Goal: Task Accomplishment & Management: Manage account settings

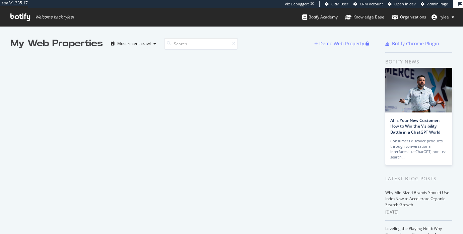
scroll to position [234, 463]
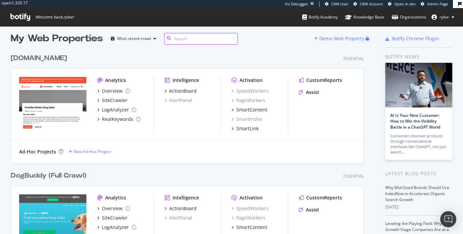
scroll to position [5, 0]
click at [107, 101] on div "SiteCrawler" at bounding box center [115, 100] width 26 height 7
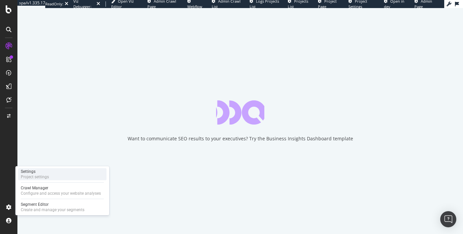
click at [35, 176] on div "Project settings" at bounding box center [35, 176] width 28 height 5
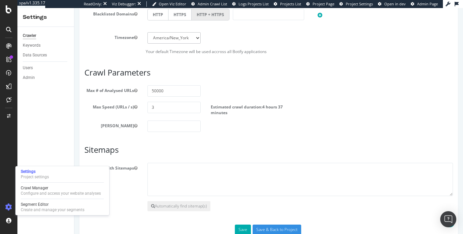
scroll to position [349, 0]
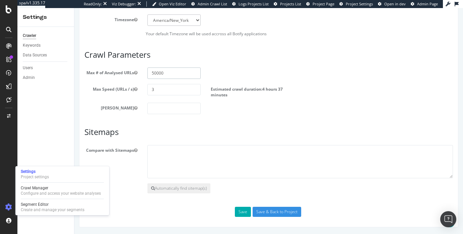
drag, startPoint x: 174, startPoint y: 70, endPoint x: 161, endPoint y: 70, distance: 13.4
click at [161, 70] on input "50000" at bounding box center [173, 72] width 53 height 11
drag, startPoint x: 159, startPoint y: 72, endPoint x: 171, endPoint y: 74, distance: 12.5
click at [171, 74] on input "50000" at bounding box center [173, 72] width 53 height 11
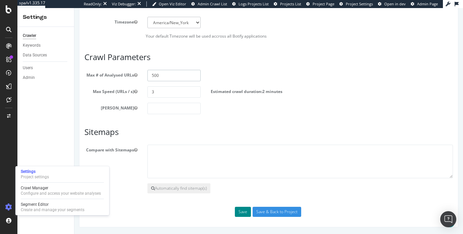
type input "500"
click at [236, 209] on button "Save" at bounding box center [243, 211] width 16 height 10
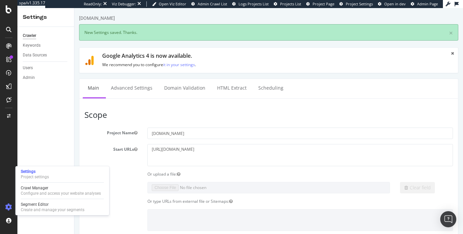
scroll to position [0, 0]
click at [36, 190] on div "Configure and access your website analyses" at bounding box center [61, 192] width 80 height 5
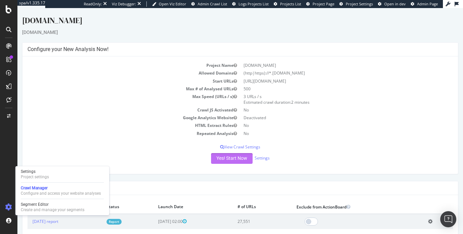
click at [220, 163] on button "Yes! Start Now" at bounding box center [232, 158] width 42 height 11
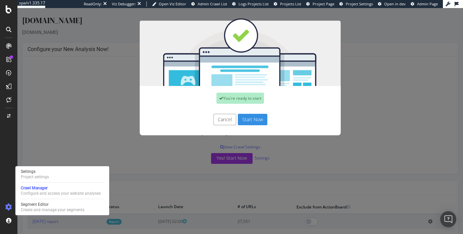
click at [248, 122] on button "Start Now" at bounding box center [252, 119] width 29 height 11
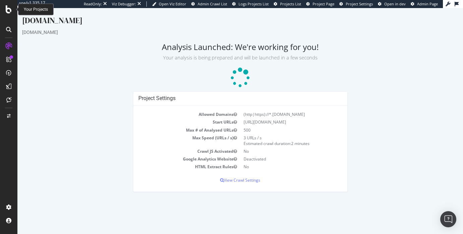
click at [12, 12] on div at bounding box center [9, 9] width 16 height 8
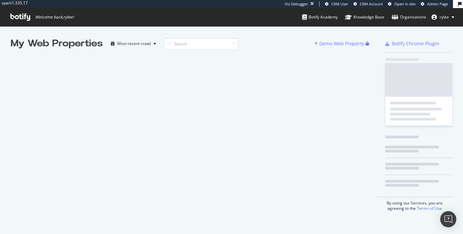
scroll to position [234, 463]
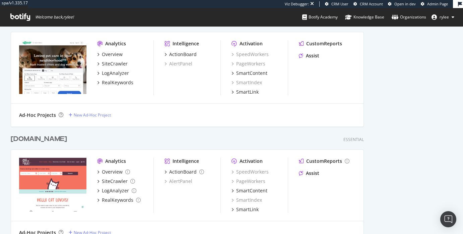
scroll to position [423, 0]
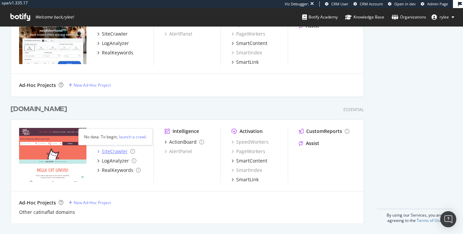
click at [106, 150] on div "SiteCrawler" at bounding box center [115, 151] width 26 height 7
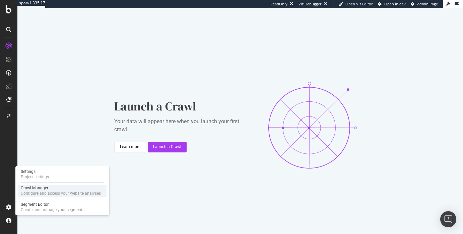
click at [40, 190] on div "Crawl Manager" at bounding box center [61, 187] width 80 height 5
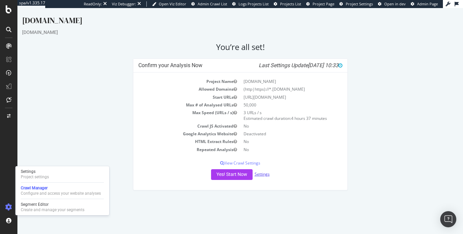
click at [261, 173] on link "Settings" at bounding box center [262, 174] width 15 height 6
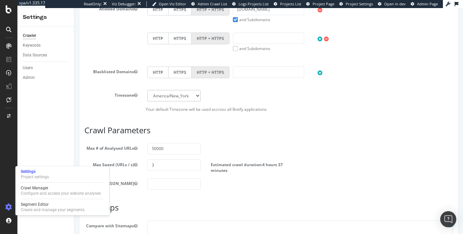
scroll to position [346, 0]
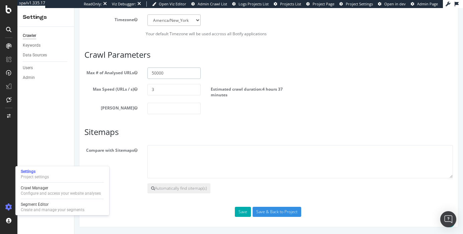
click at [174, 70] on input "50000" at bounding box center [173, 72] width 53 height 11
click at [174, 73] on input "50000" at bounding box center [173, 72] width 53 height 11
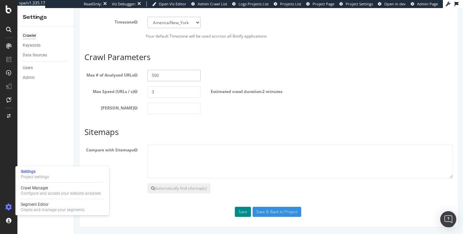
type input "500"
click at [249, 212] on button "Save" at bounding box center [243, 211] width 16 height 10
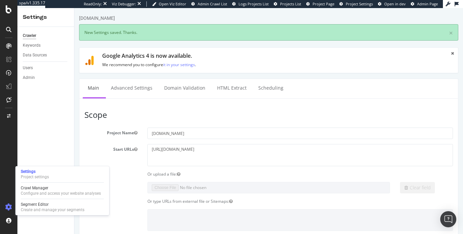
scroll to position [0, 0]
click at [42, 193] on div "Configure and access your website analyses" at bounding box center [61, 192] width 80 height 5
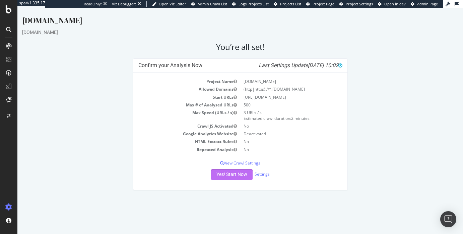
click at [222, 176] on button "Yes! Start Now" at bounding box center [232, 174] width 42 height 11
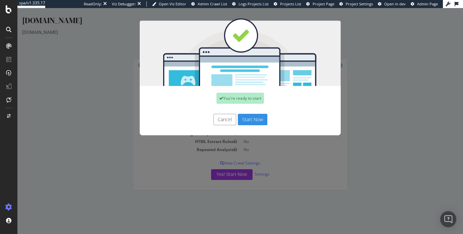
click at [261, 118] on button "Start Now" at bounding box center [252, 119] width 29 height 11
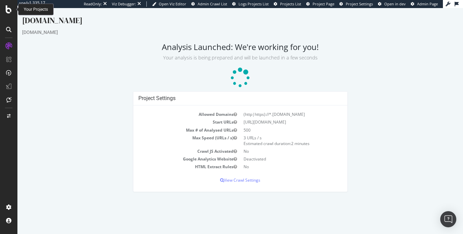
click at [12, 13] on div at bounding box center [9, 9] width 16 height 8
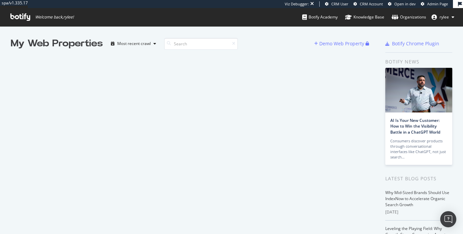
scroll to position [234, 463]
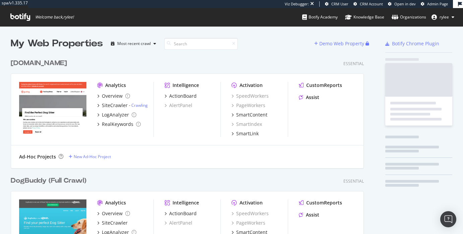
scroll to position [596, 359]
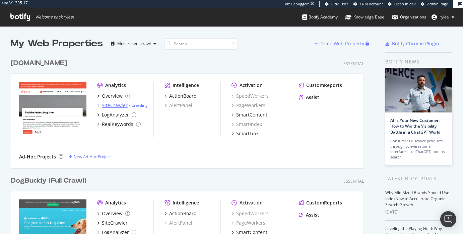
click at [114, 107] on div "SiteCrawler" at bounding box center [115, 105] width 26 height 7
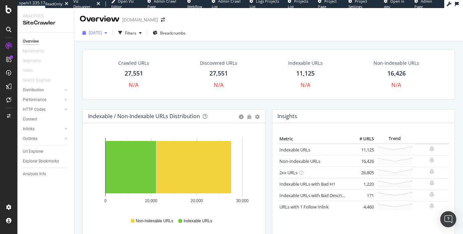
click at [110, 29] on div "[DATE]" at bounding box center [95, 33] width 30 height 10
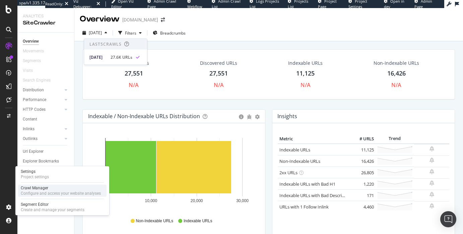
click at [29, 191] on div "Configure and access your website analyses" at bounding box center [61, 192] width 80 height 5
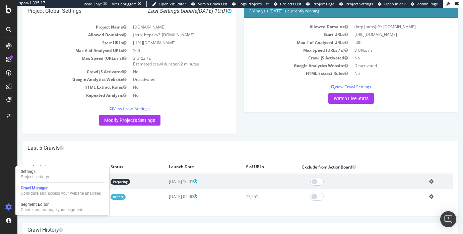
scroll to position [48, 0]
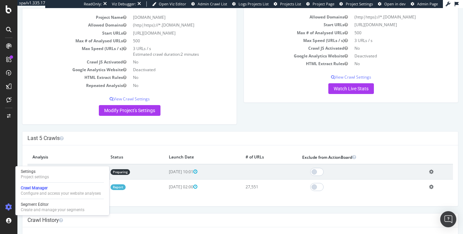
click at [434, 172] on icon at bounding box center [431, 171] width 4 height 5
click at [418, 190] on link "Delete analysis" at bounding box center [407, 190] width 54 height 9
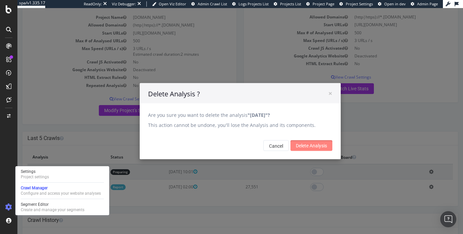
click at [298, 147] on input "Delete Analysis" at bounding box center [312, 145] width 42 height 11
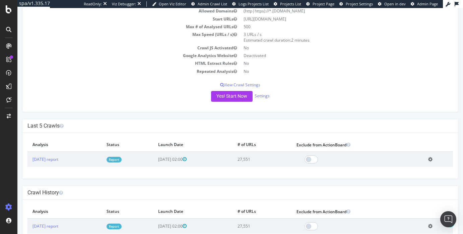
scroll to position [81, 0]
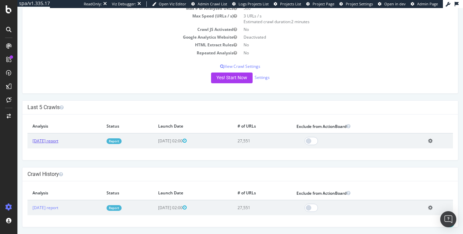
click at [58, 141] on link "[DATE] report" at bounding box center [46, 141] width 26 height 6
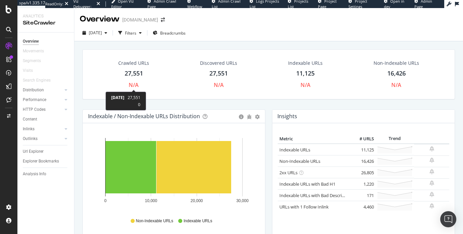
click at [135, 90] on div "Crawled URLs 27,551 N/A" at bounding box center [134, 74] width 44 height 36
click at [135, 78] on div "Crawled URLs 27,551 N/A Discovered URLs 27,551 N/A Indexable URLs 11,125 N/A No…" at bounding box center [268, 154] width 389 height 226
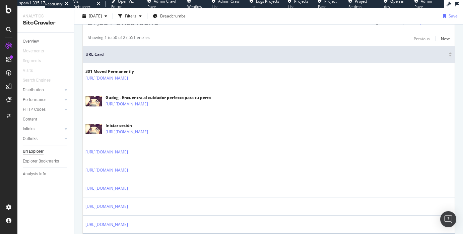
scroll to position [239, 0]
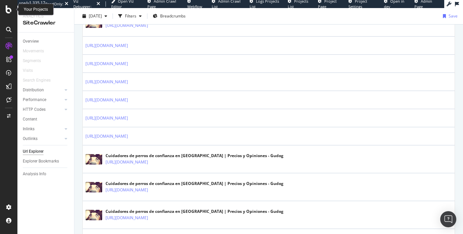
click at [7, 9] on icon at bounding box center [9, 9] width 6 height 8
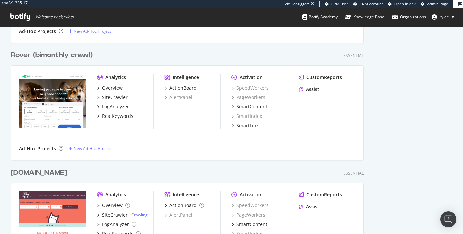
scroll to position [387, 0]
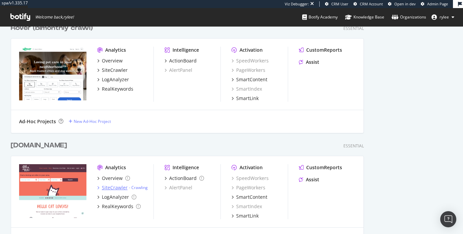
click at [102, 189] on div "SiteCrawler" at bounding box center [115, 187] width 26 height 7
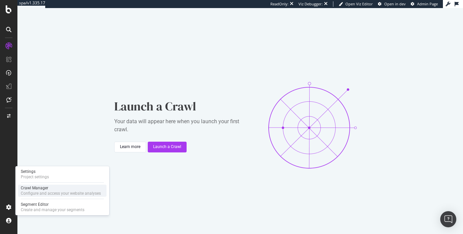
click at [37, 187] on div "Crawl Manager" at bounding box center [61, 187] width 80 height 5
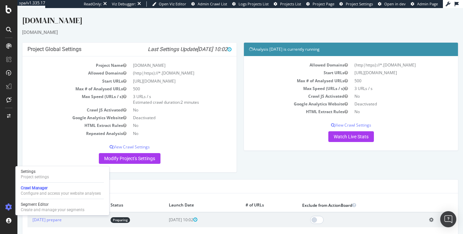
scroll to position [12, 0]
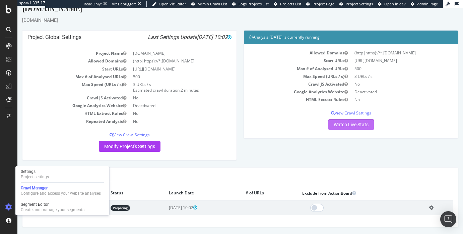
click at [358, 125] on link "Watch Live Stats" at bounding box center [351, 124] width 46 height 11
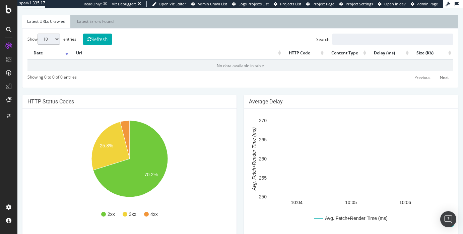
scroll to position [265, 0]
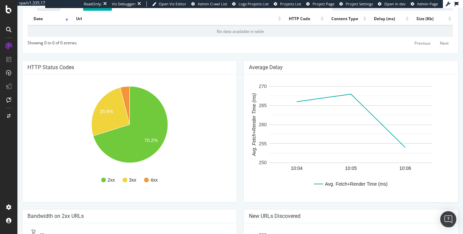
click at [9, 14] on div at bounding box center [8, 117] width 17 height 234
click at [8, 11] on icon at bounding box center [9, 9] width 6 height 8
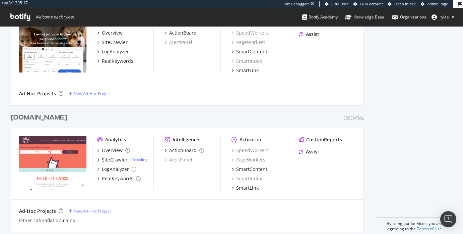
scroll to position [423, 0]
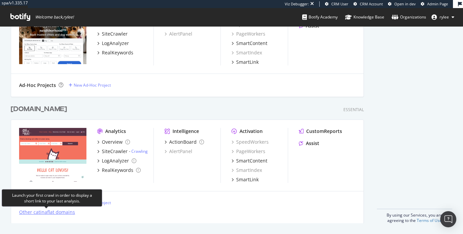
click at [54, 213] on div "Other catinaflat domains" at bounding box center [47, 211] width 56 height 7
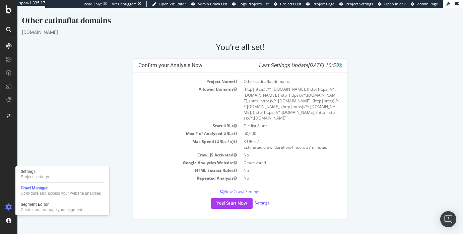
click at [267, 200] on link "Settings" at bounding box center [262, 203] width 15 height 6
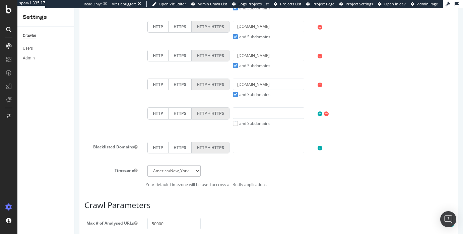
scroll to position [554, 0]
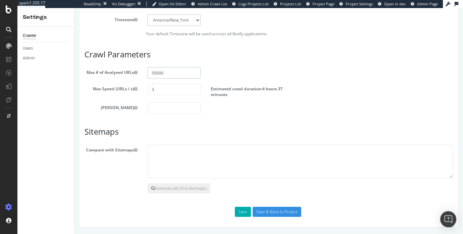
drag, startPoint x: 172, startPoint y: 73, endPoint x: 160, endPoint y: 73, distance: 12.1
click at [160, 73] on input "50000" at bounding box center [173, 72] width 53 height 11
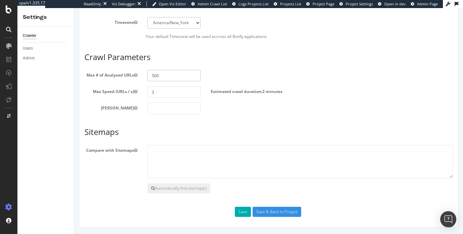
scroll to position [552, 0]
type input "500"
click at [244, 208] on button "Save" at bounding box center [243, 211] width 16 height 10
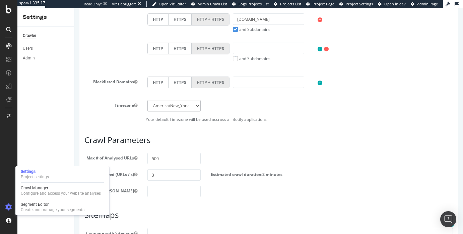
scroll to position [604, 0]
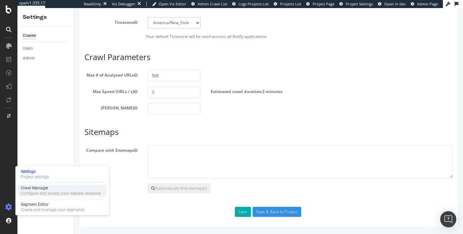
click at [43, 189] on div "Crawl Manager" at bounding box center [61, 187] width 80 height 5
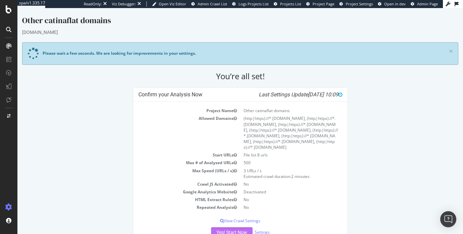
click at [237, 228] on button "Yes! Start Now" at bounding box center [232, 232] width 42 height 11
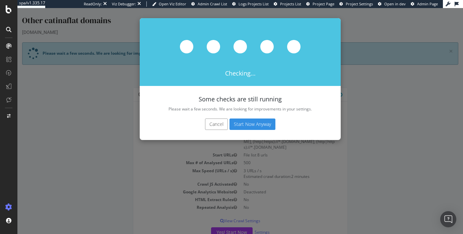
click at [220, 126] on button "Cancel" at bounding box center [216, 123] width 23 height 11
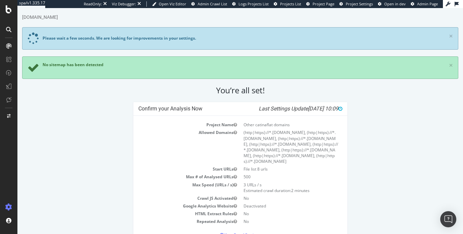
scroll to position [44, 0]
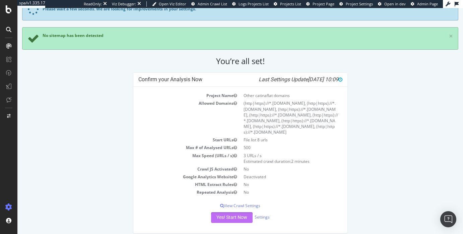
click at [227, 214] on button "Yes! Start Now" at bounding box center [232, 217] width 42 height 11
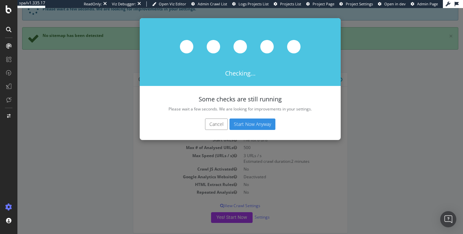
click at [210, 128] on button "Cancel" at bounding box center [216, 123] width 23 height 11
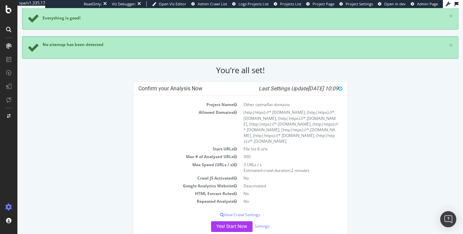
scroll to position [35, 0]
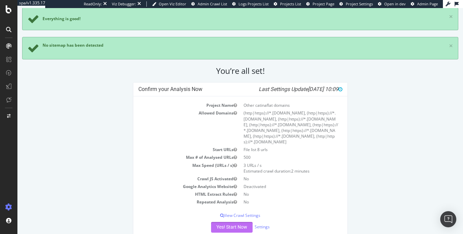
click at [245, 222] on button "Yes! Start Now" at bounding box center [232, 227] width 42 height 11
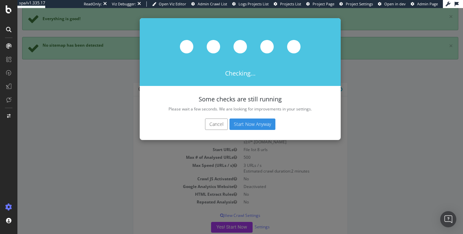
click at [259, 124] on button "Start Now Anyway" at bounding box center [253, 123] width 46 height 11
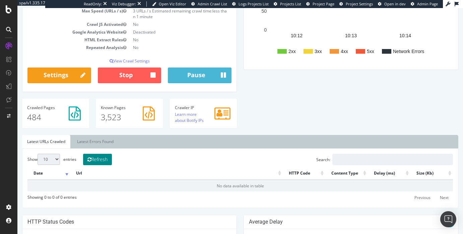
scroll to position [206, 0]
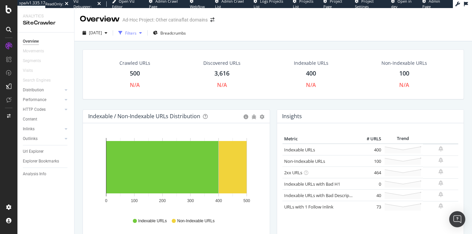
click at [125, 32] on div "button" at bounding box center [120, 32] width 9 height 9
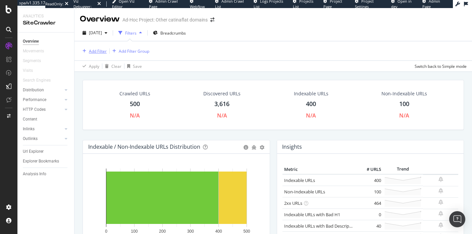
click at [87, 54] on div "Add Filter" at bounding box center [93, 50] width 27 height 7
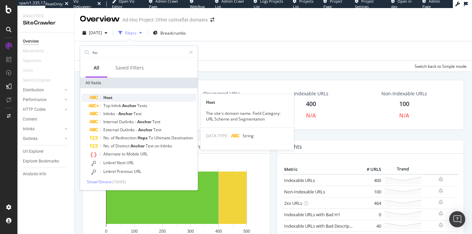
type input "ho"
click at [116, 100] on div "Host" at bounding box center [142, 97] width 107 height 8
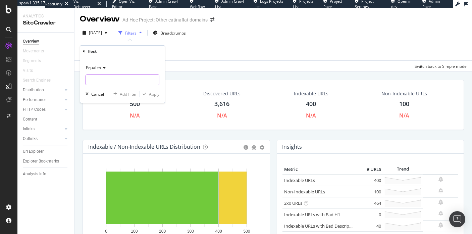
click at [101, 81] on input "text" at bounding box center [122, 79] width 73 height 11
